Goal: Information Seeking & Learning: Stay updated

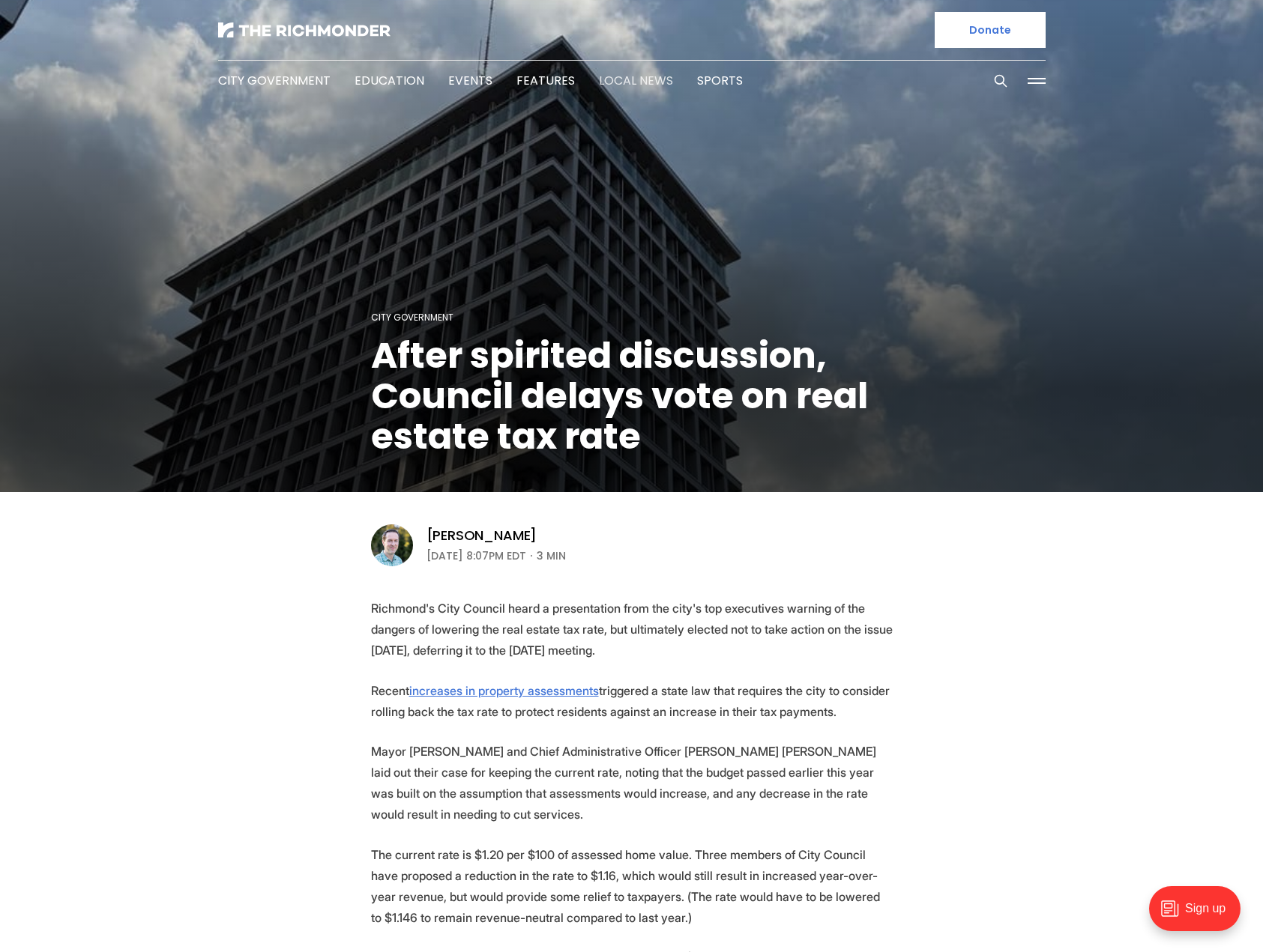
click at [622, 77] on link "Local News" at bounding box center [635, 80] width 74 height 18
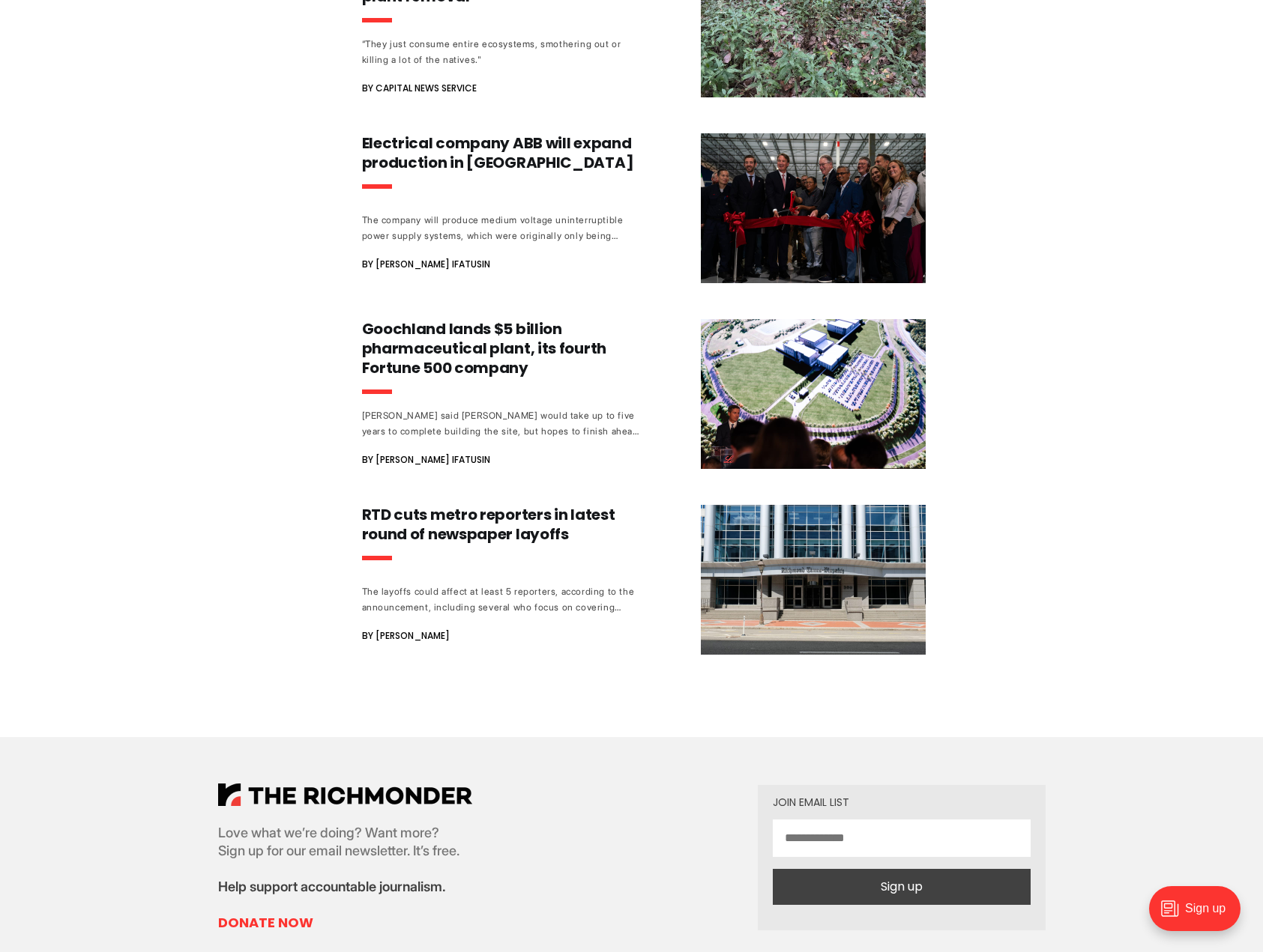
scroll to position [1573, 0]
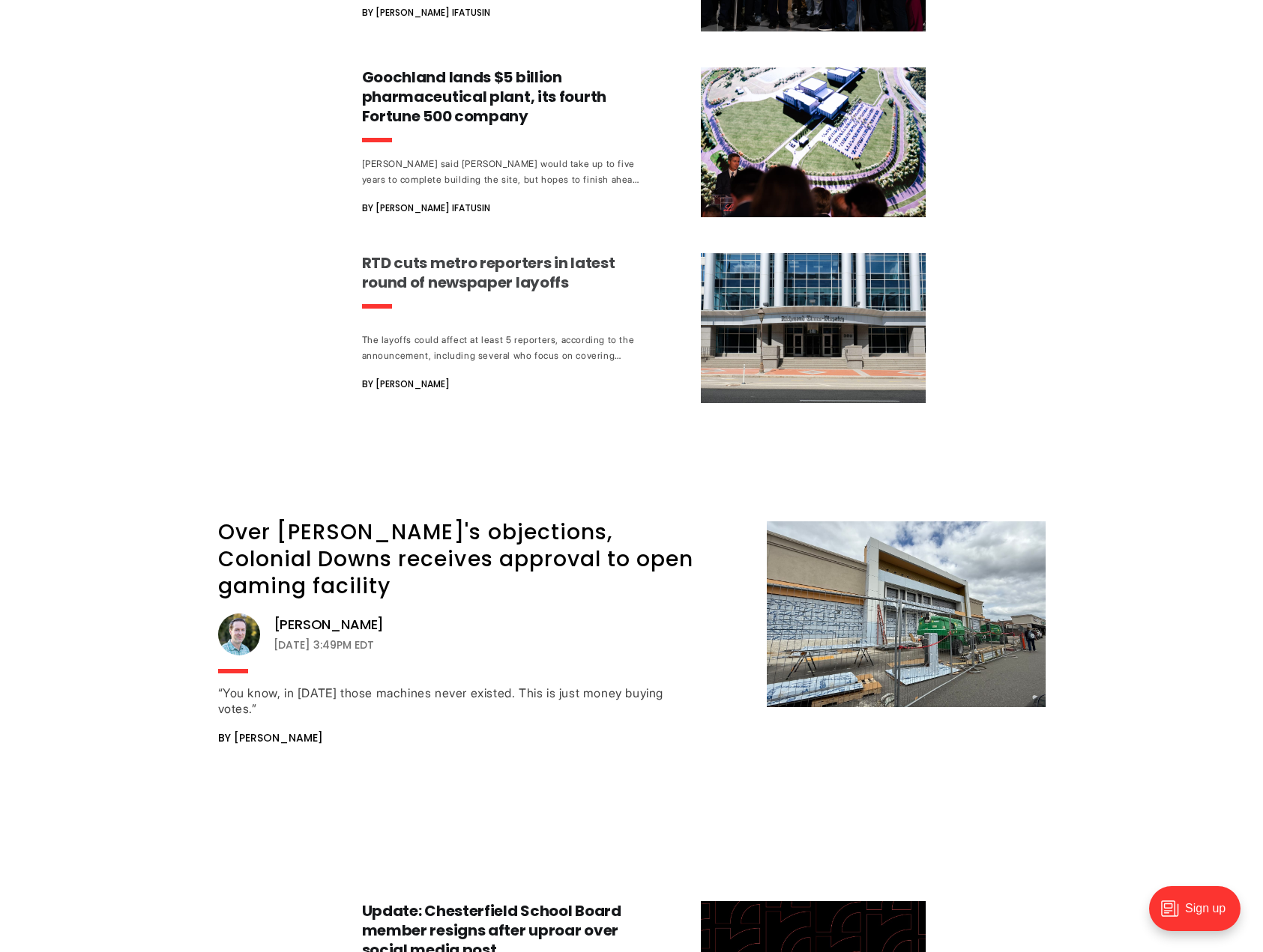
click at [452, 253] on h3 "RTD cuts metro reporters in latest round of newspaper layoffs" at bounding box center [502, 272] width 278 height 39
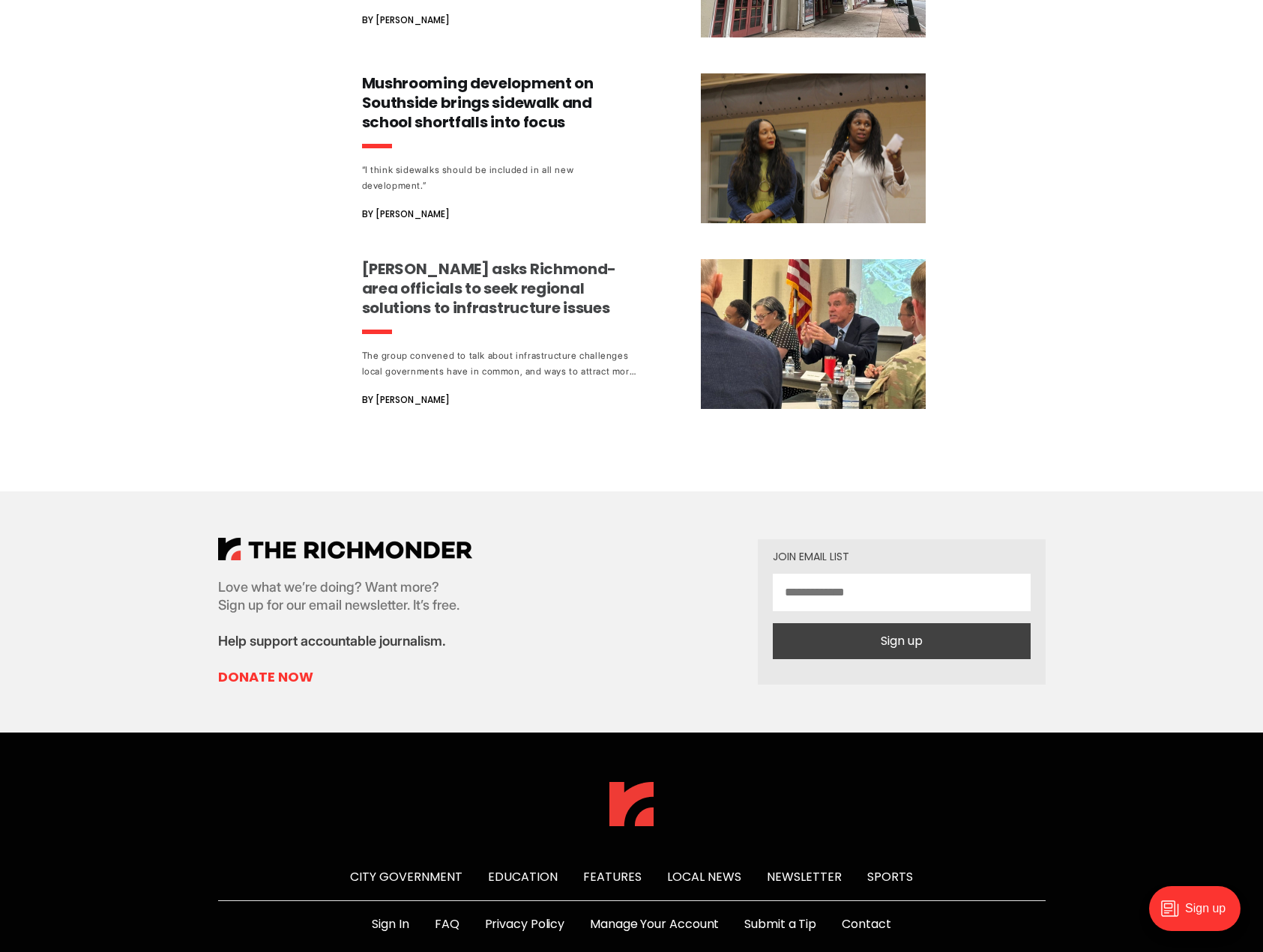
scroll to position [3146, 0]
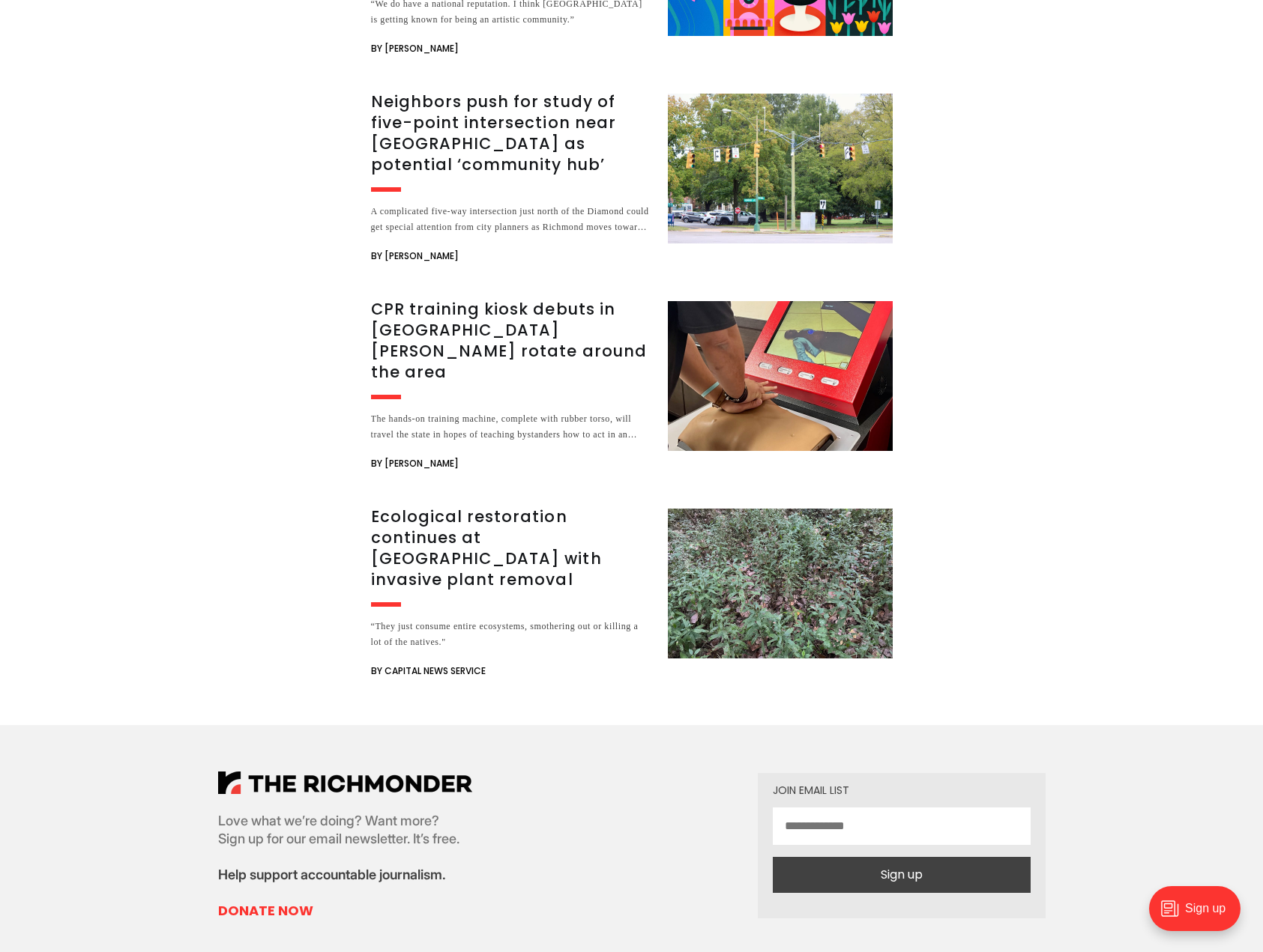
scroll to position [2352, 0]
